Goal: Book appointment/travel/reservation

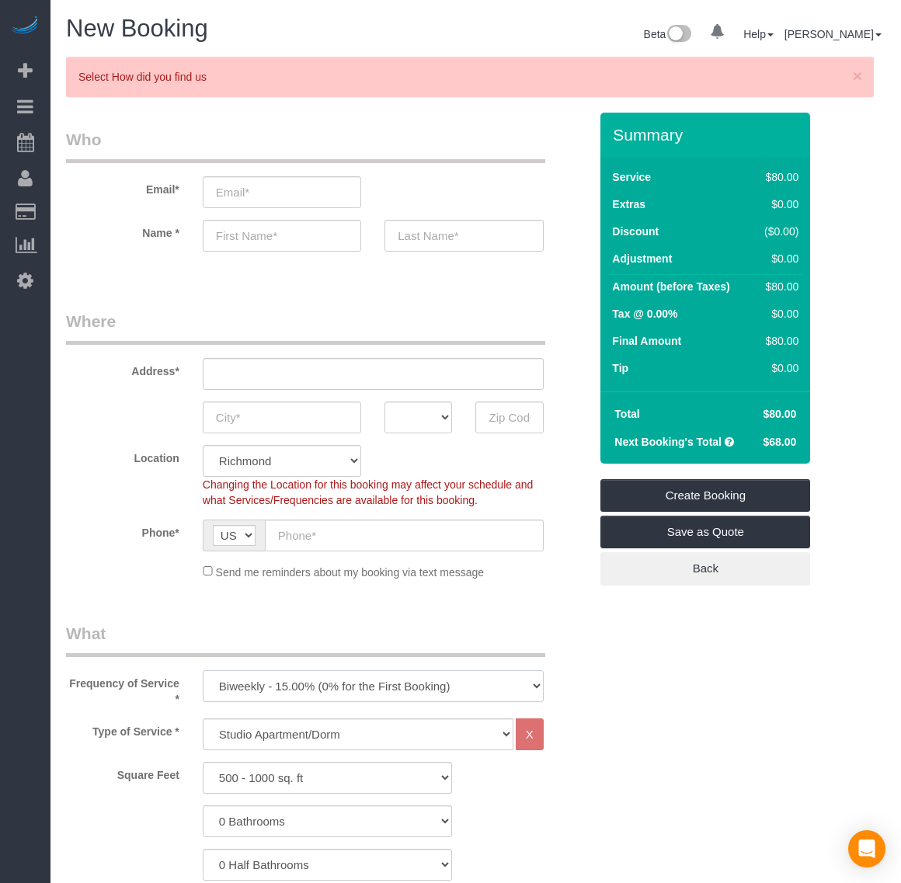
click at [398, 680] on select "One Time Weekly - 20.00% (0% for the First Booking) Biweekly - 15.00% (0% for t…" at bounding box center [373, 686] width 341 height 32
select select "object:15703"
click at [203, 670] on select "One Time Weekly - 20.00% (0% for the First Booking) Biweekly - 15.00% (0% for t…" at bounding box center [373, 686] width 341 height 32
click at [294, 734] on select "Studio Apartment/Dorm One Bedroom Home Two Bedroom Home Three Bedroom Home Four…" at bounding box center [358, 735] width 311 height 32
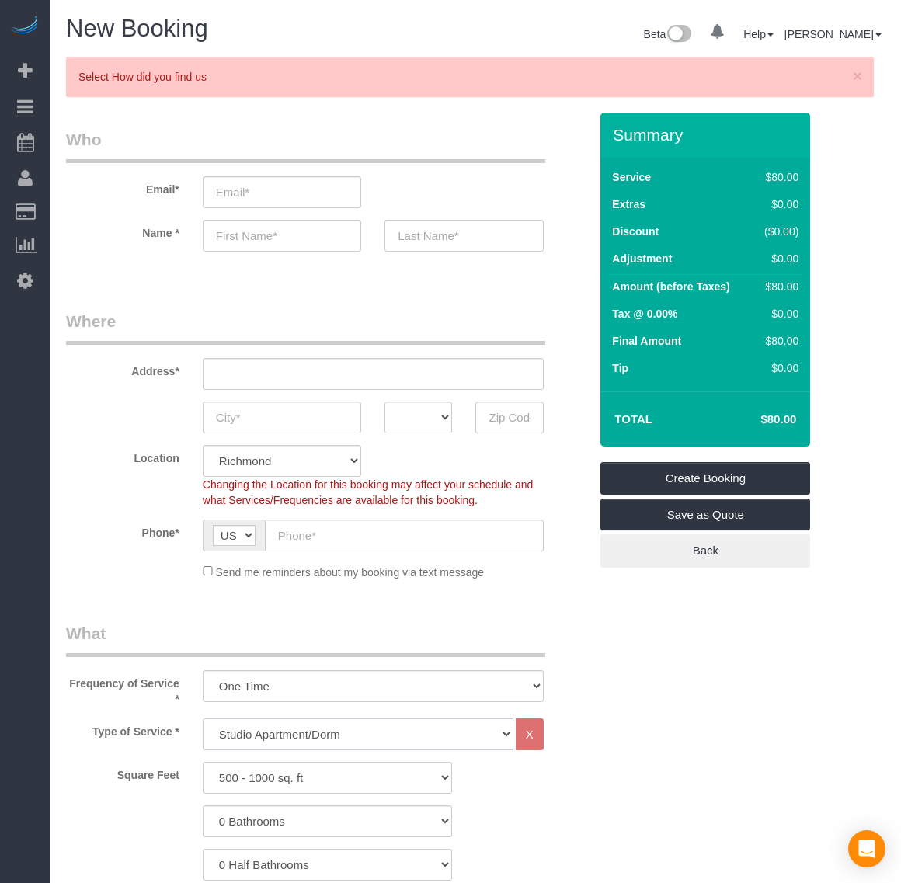
select select "136"
click at [203, 719] on select "Studio Apartment/Dorm One Bedroom Home Two Bedroom Home Three Bedroom Home Four…" at bounding box center [358, 735] width 311 height 32
click at [277, 777] on select "500 - 1000 sq. ft [DATE] - [DATE] sq. ft [DATE] - [DATE] sq. ft [DATE] - 2500 s…" at bounding box center [328, 778] width 250 height 32
select select "1001"
click at [203, 762] on select "500 - 1000 sq. ft [DATE] - [DATE] sq. ft [DATE] - [DATE] sq. ft [DATE] - 2500 s…" at bounding box center [328, 778] width 250 height 32
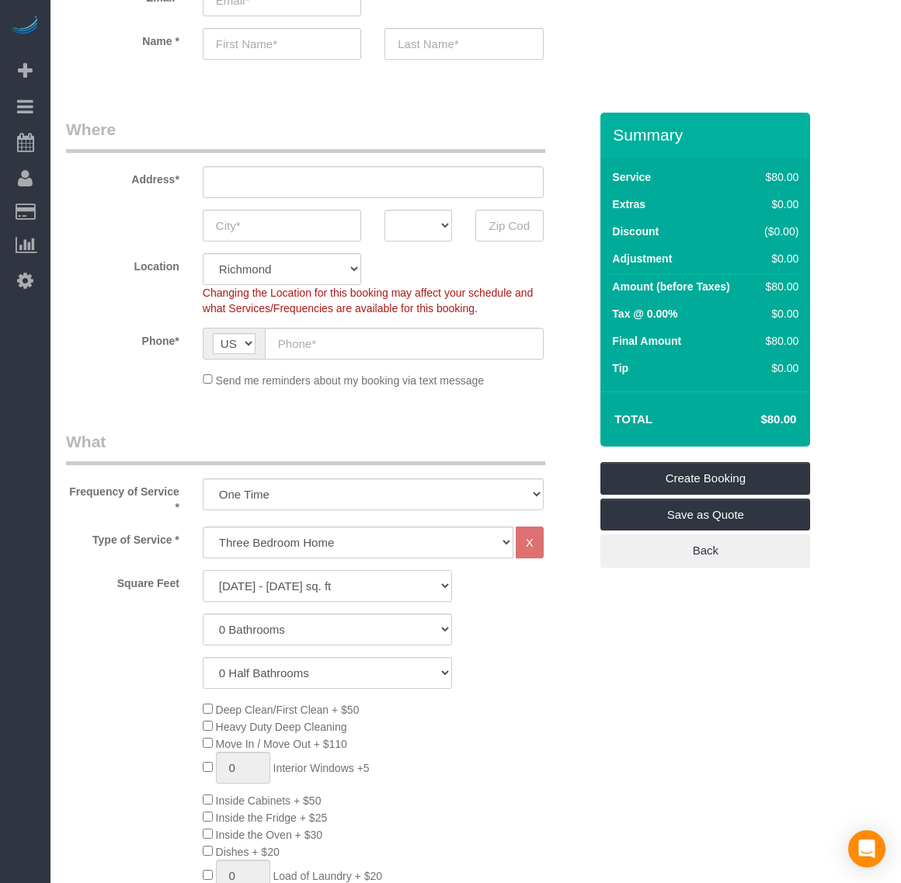
scroll to position [194, 0]
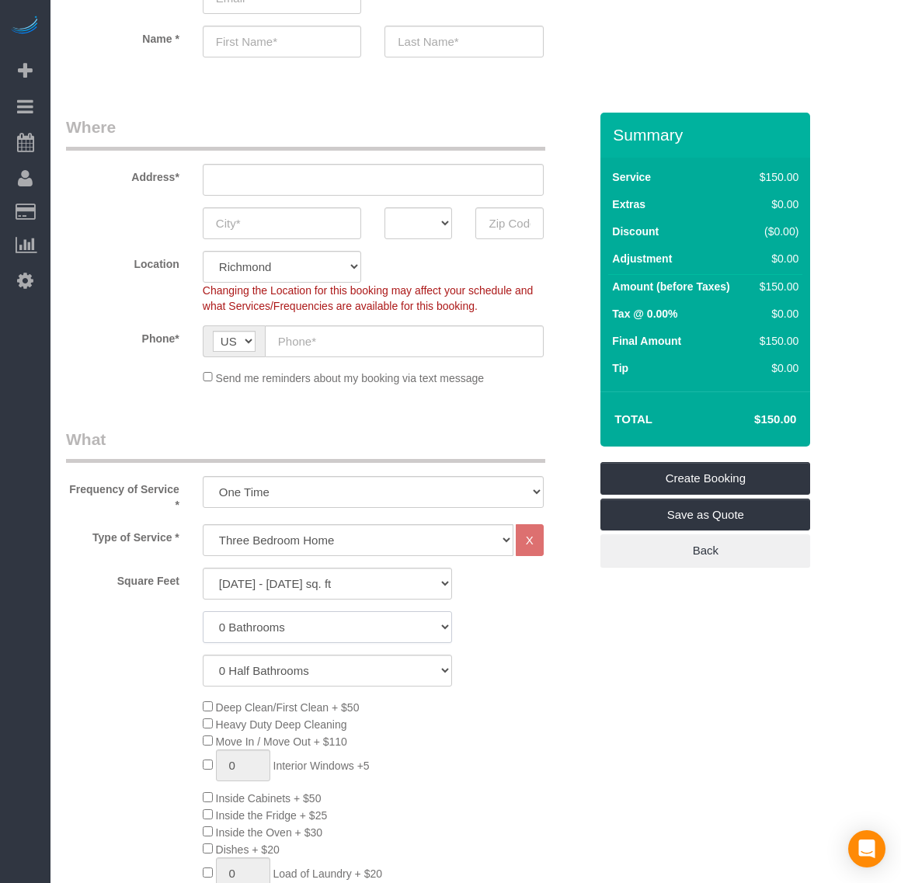
click at [274, 628] on select "0 Bathrooms 1 Bathroom 2 Bathrooms 3 Bathrooms 4 Bathrooms 5 Bathrooms 6 Bathro…" at bounding box center [328, 627] width 250 height 32
select select "2"
click at [203, 611] on select "0 Bathrooms 1 Bathroom 2 Bathrooms 3 Bathrooms 4 Bathrooms 5 Bathrooms 6 Bathro…" at bounding box center [328, 627] width 250 height 32
click at [589, 744] on div "Deep Clean/First Clean + $50 Heavy Duty Deep Cleaning Move In / Move Out + $110…" at bounding box center [395, 865] width 409 height 334
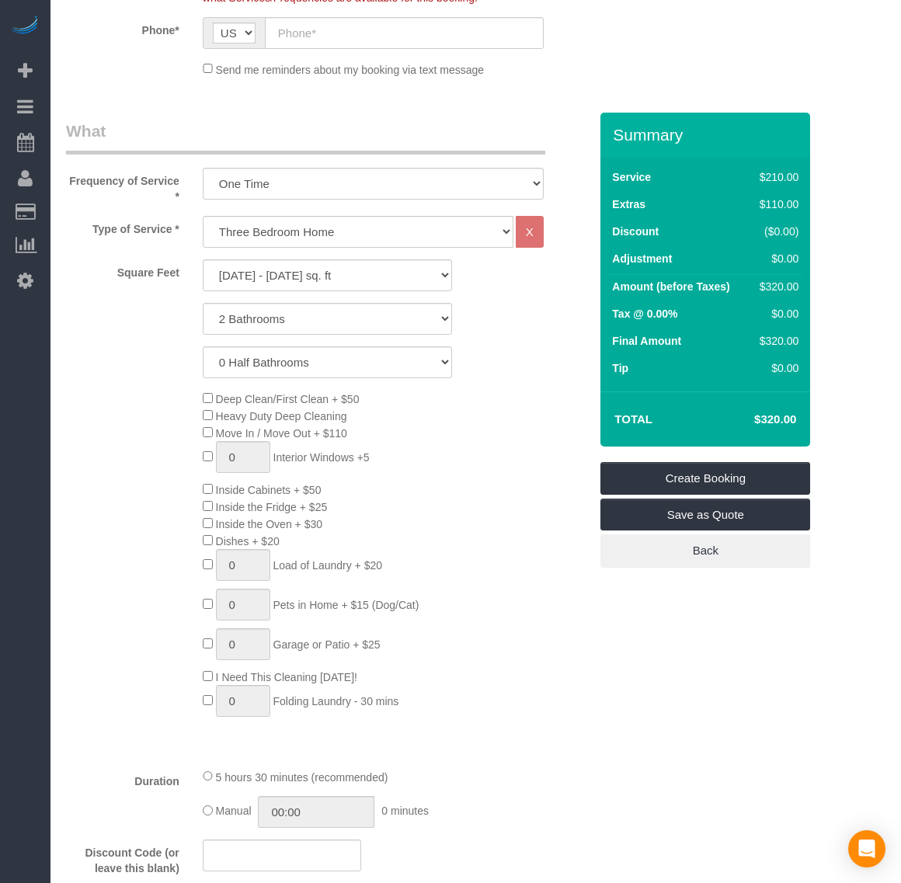
scroll to position [486, 0]
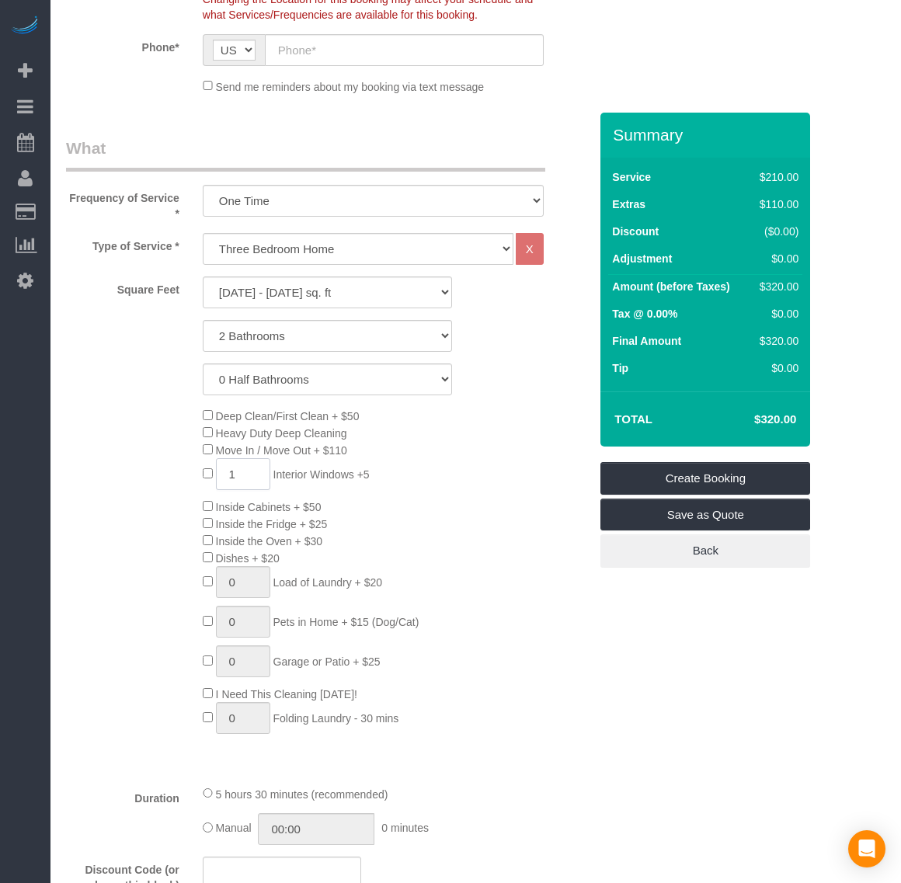
click at [245, 479] on input "1" at bounding box center [243, 474] width 54 height 32
type input "10"
click at [564, 690] on div "Deep Clean/First Clean + $50 Heavy Duty Deep Cleaning Move In / Move Out + $110…" at bounding box center [395, 574] width 409 height 334
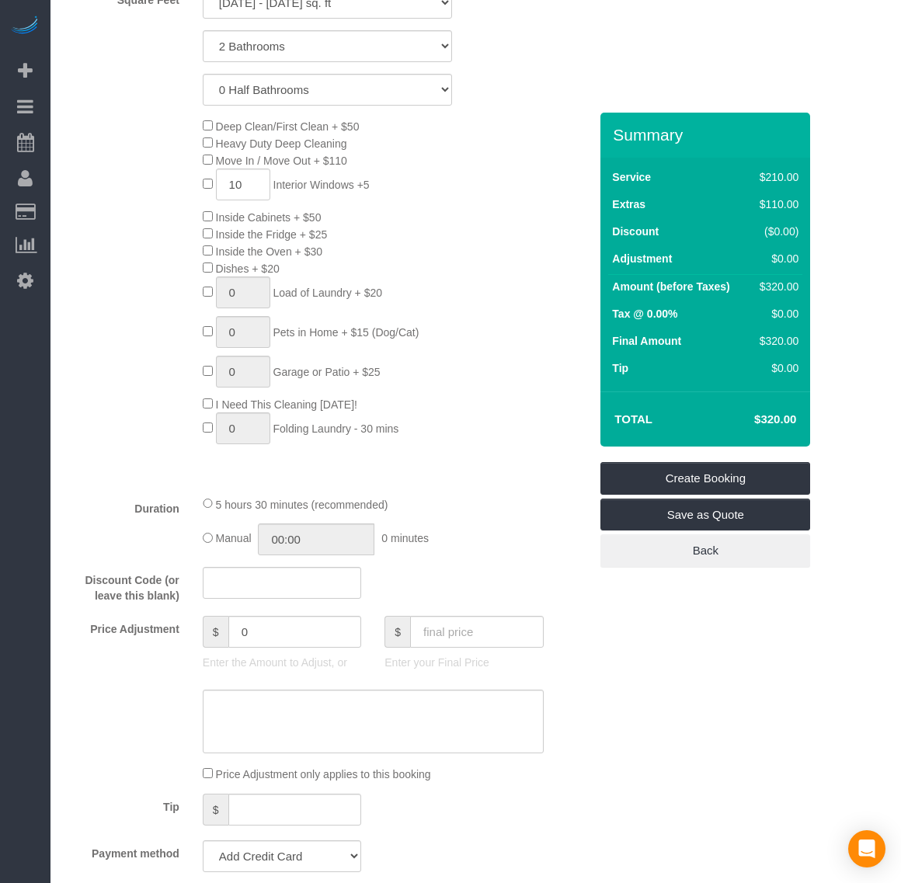
scroll to position [777, 0]
click at [255, 588] on input "text" at bounding box center [282, 582] width 158 height 32
type input "p"
type input "realtor30"
click at [681, 672] on div "Who Email* Name * Where Address* AK AL AR AZ CA CO CT DC DE [GEOGRAPHIC_DATA] […" at bounding box center [476, 824] width 820 height 2977
